Goal: Check status: Check status

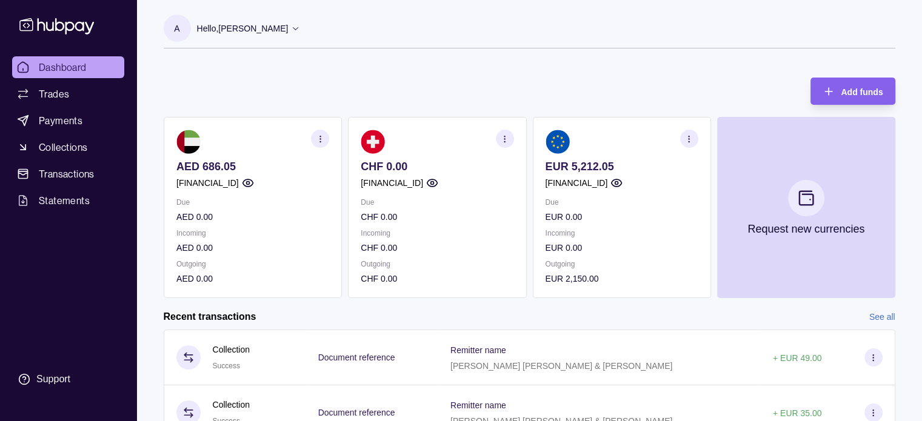
click at [688, 139] on circle "button" at bounding box center [688, 138] width 1 height 1
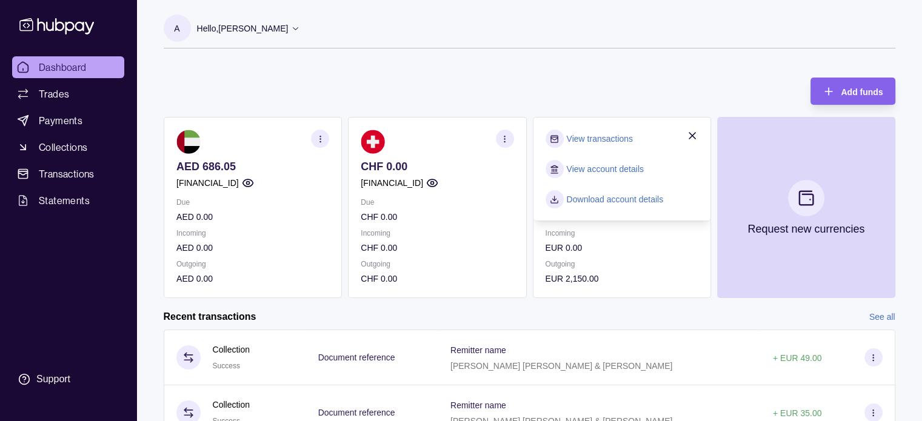
click at [615, 136] on link "View transactions" at bounding box center [599, 138] width 66 height 13
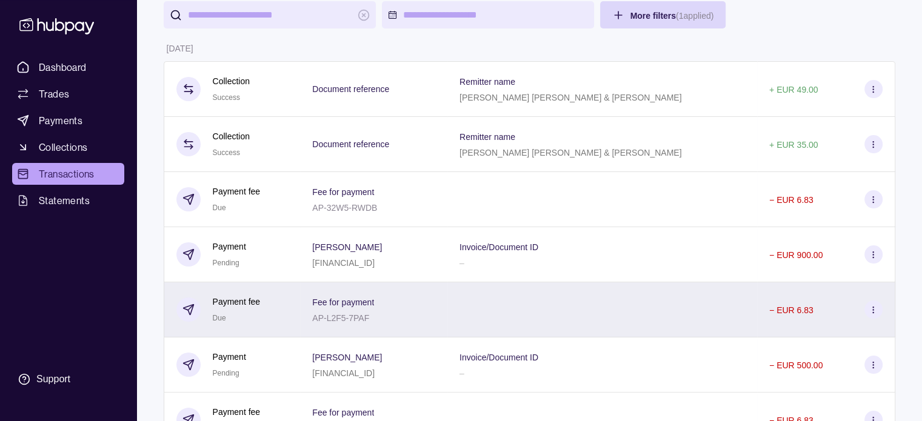
scroll to position [62, 0]
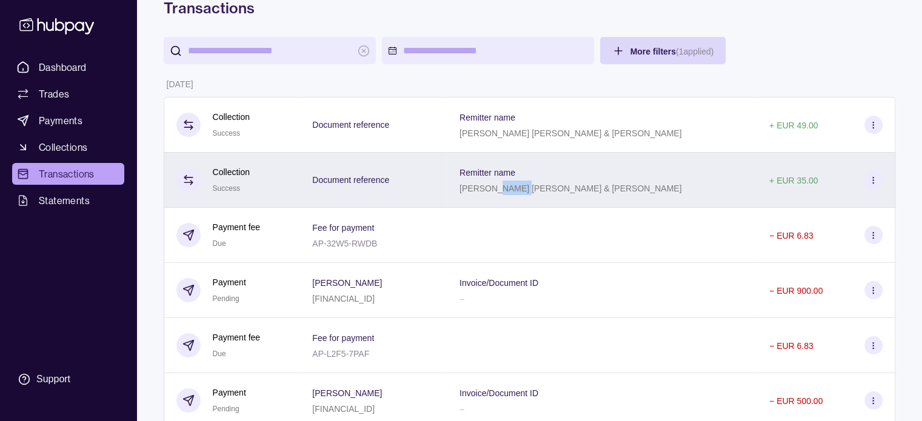
drag, startPoint x: 514, startPoint y: 188, endPoint x: 540, endPoint y: 191, distance: 26.8
click at [540, 191] on p "[PERSON_NAME] [PERSON_NAME] & [PERSON_NAME]" at bounding box center [570, 189] width 222 height 10
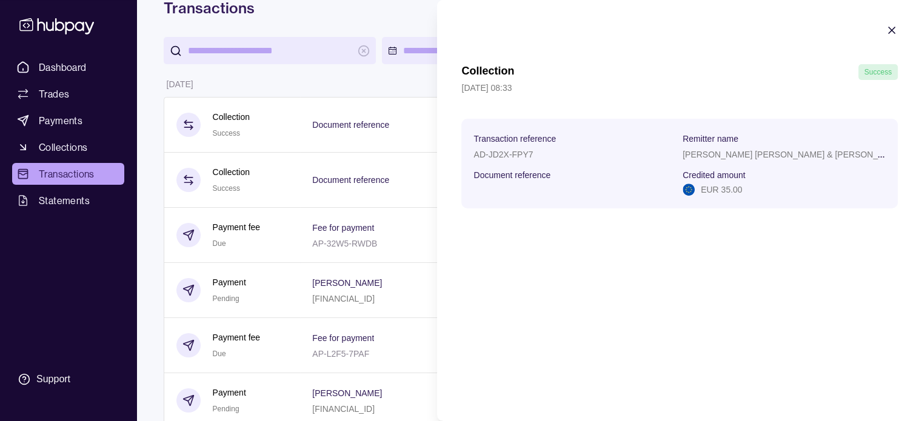
copy p "Esteve"
click at [888, 30] on icon "button" at bounding box center [891, 30] width 12 height 12
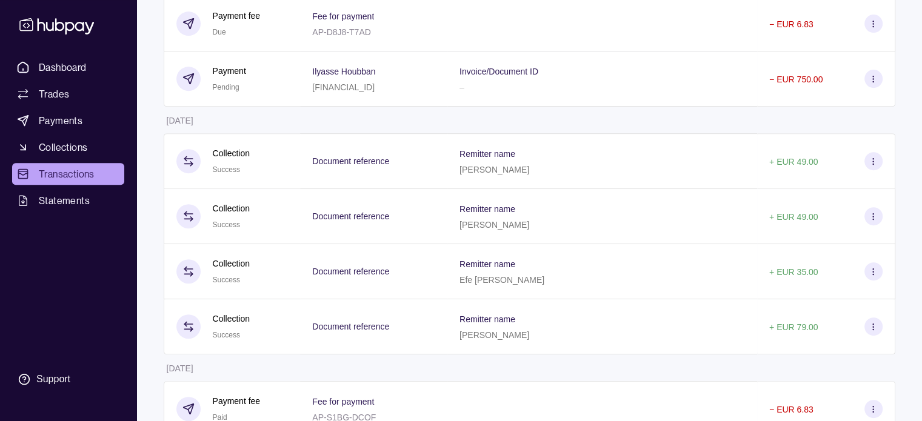
scroll to position [502, 0]
